Goal: Check status

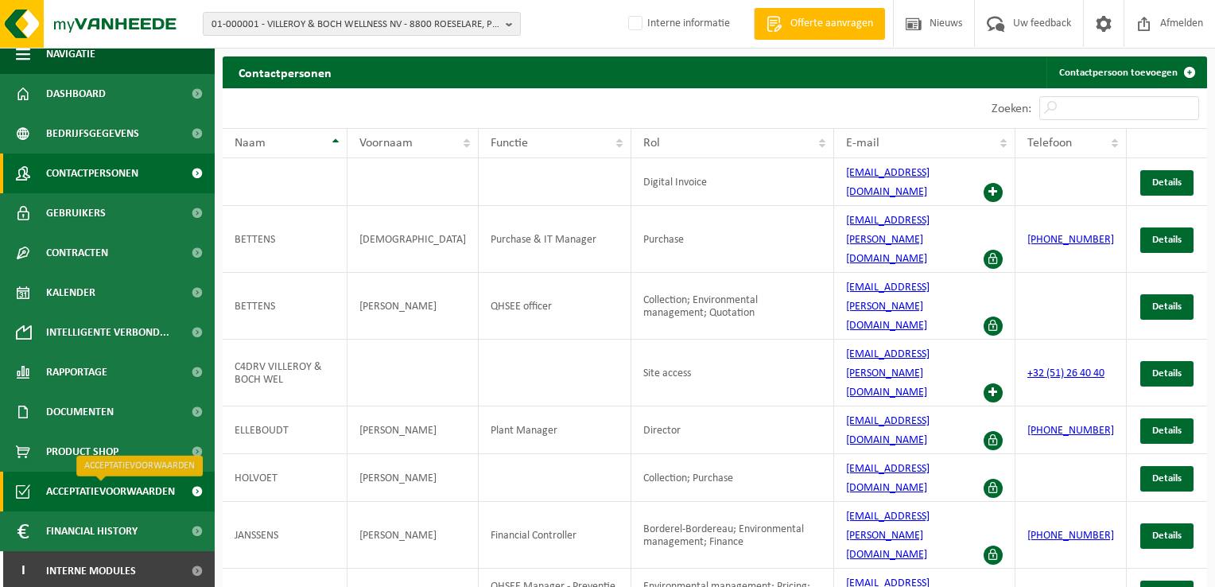
scroll to position [17, 0]
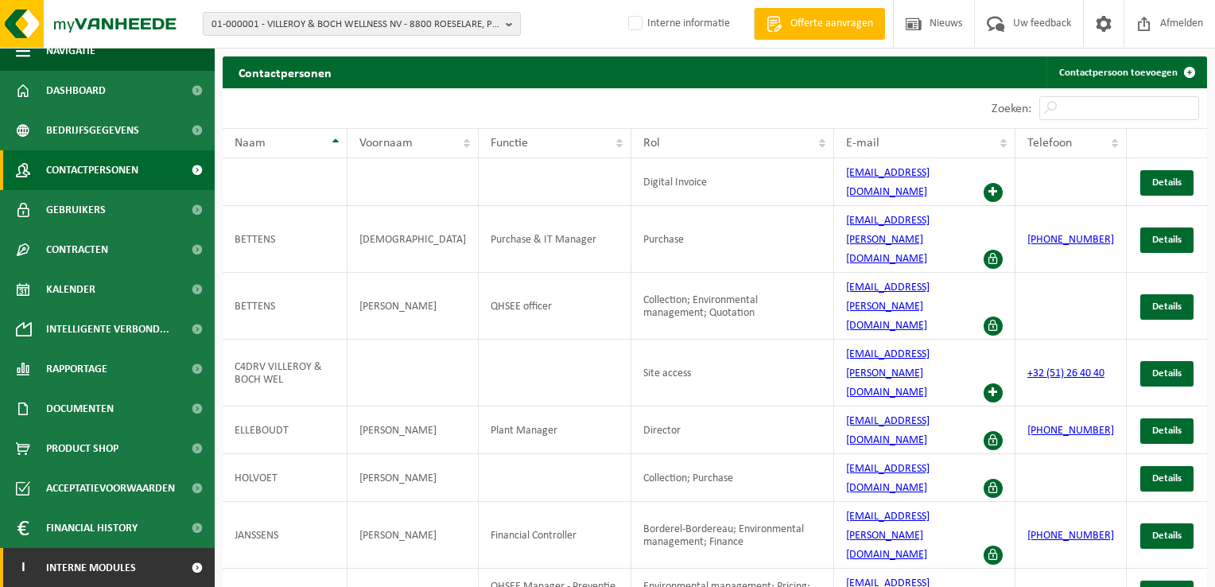
click at [159, 557] on link "I Interne modules" at bounding box center [107, 568] width 215 height 40
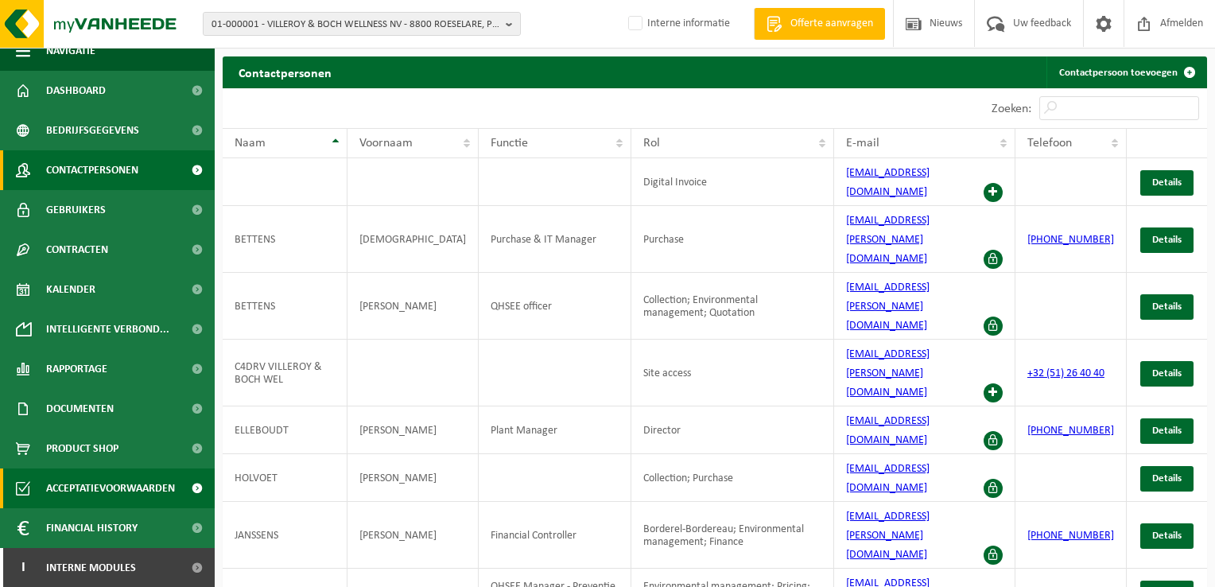
scroll to position [176, 0]
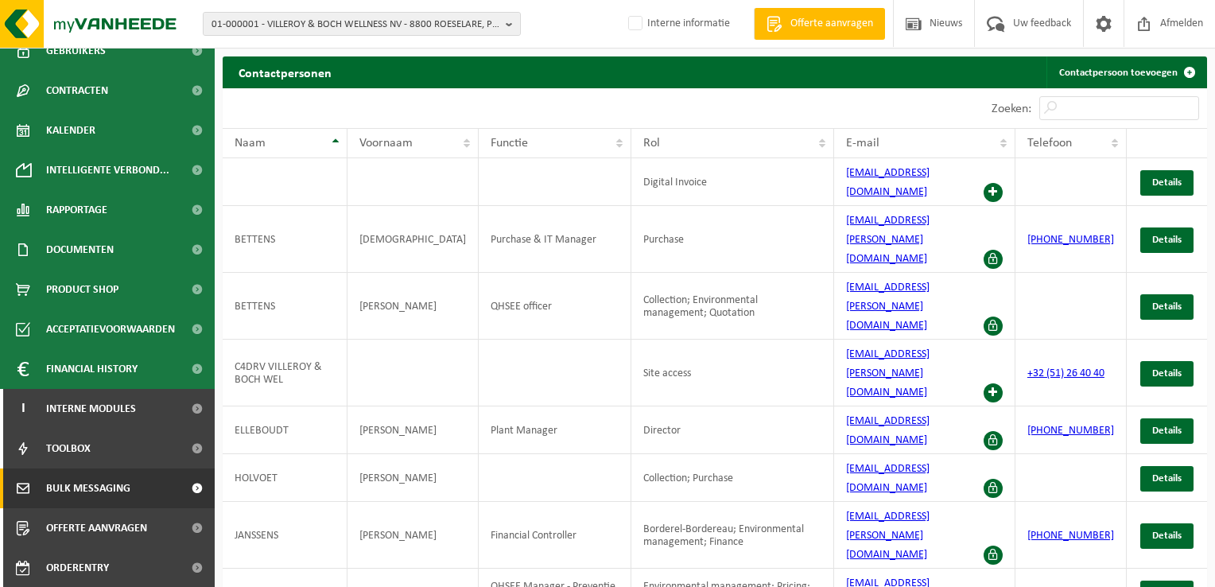
click at [118, 495] on span "Bulk Messaging" at bounding box center [88, 488] width 84 height 40
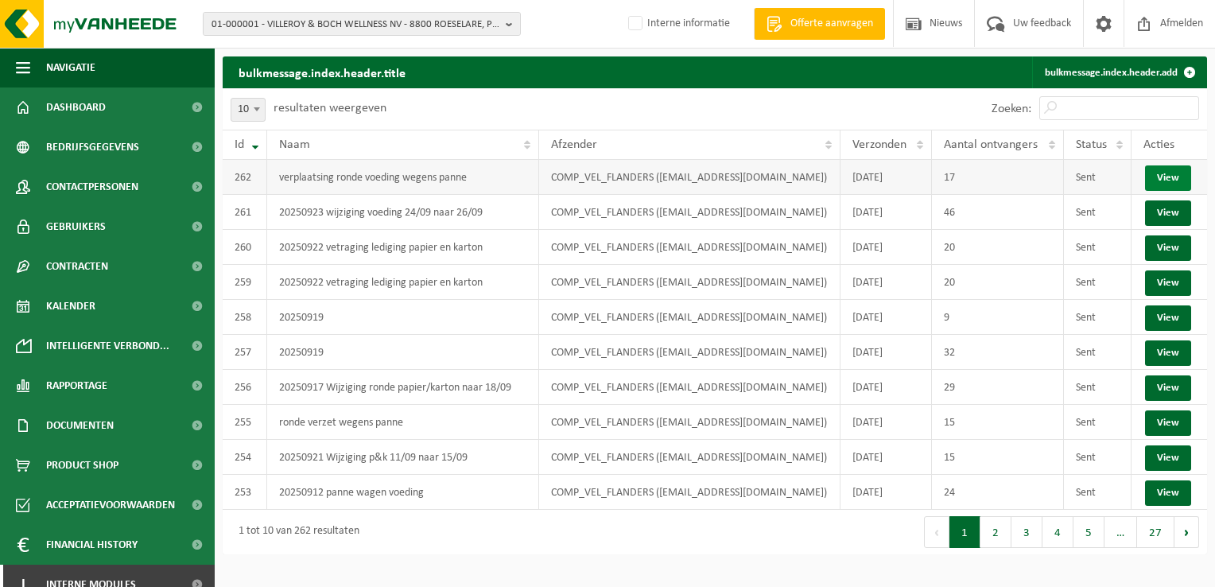
click at [1175, 177] on link "View" at bounding box center [1168, 177] width 46 height 25
click at [1161, 218] on link "View" at bounding box center [1168, 212] width 46 height 25
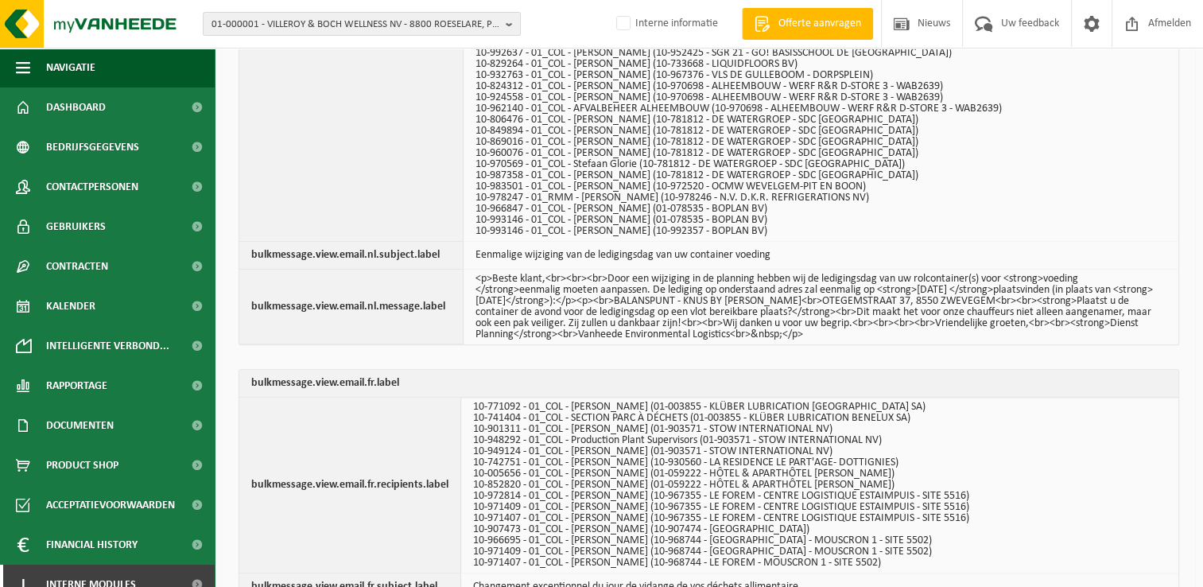
scroll to position [1353, 0]
